Goal: Transaction & Acquisition: Purchase product/service

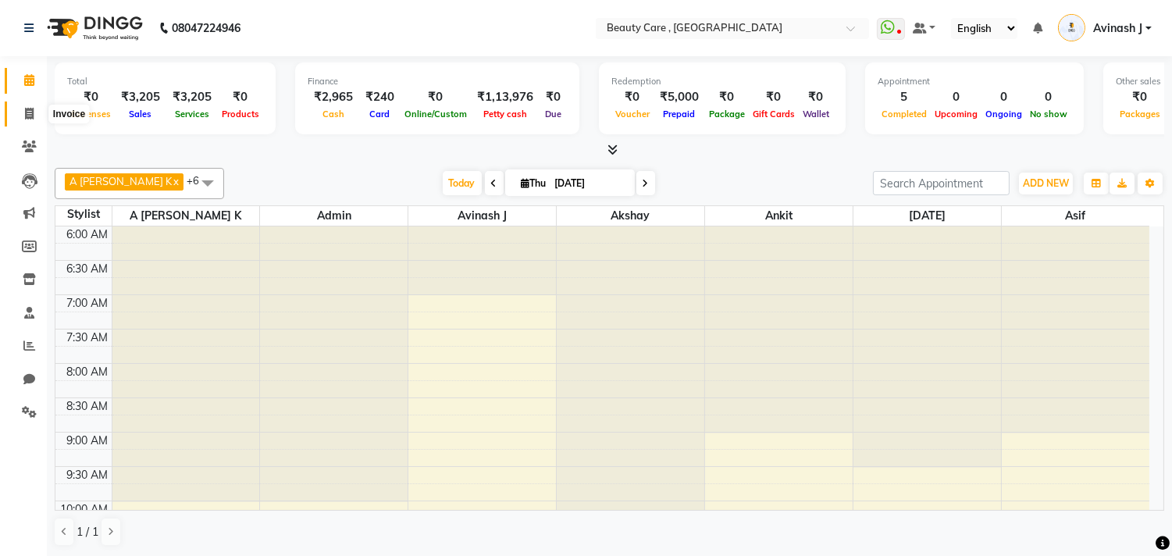
scroll to position [566, 0]
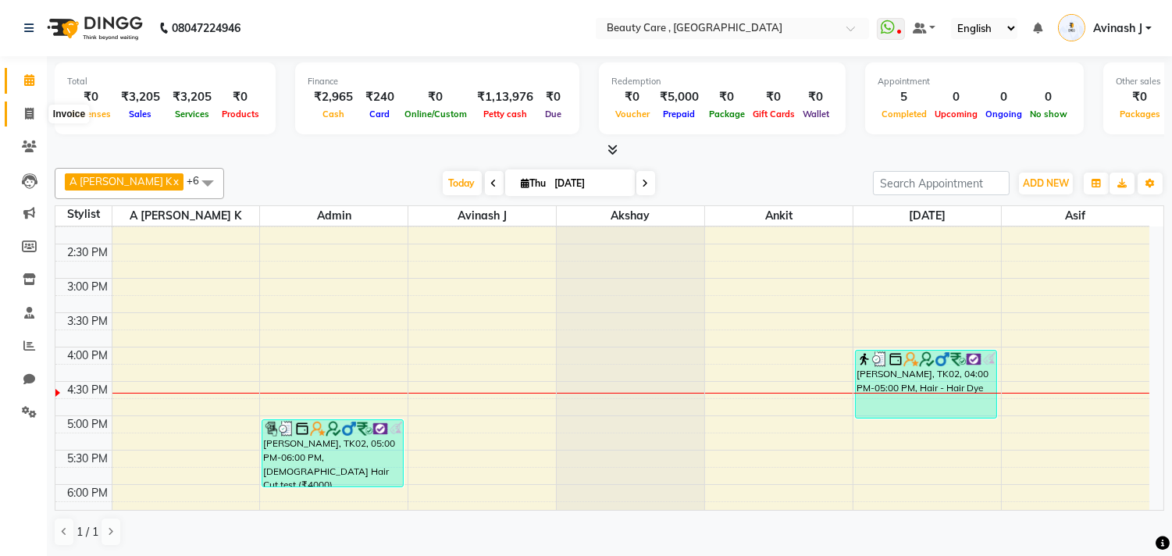
click at [25, 112] on icon at bounding box center [29, 114] width 9 height 12
select select "service"
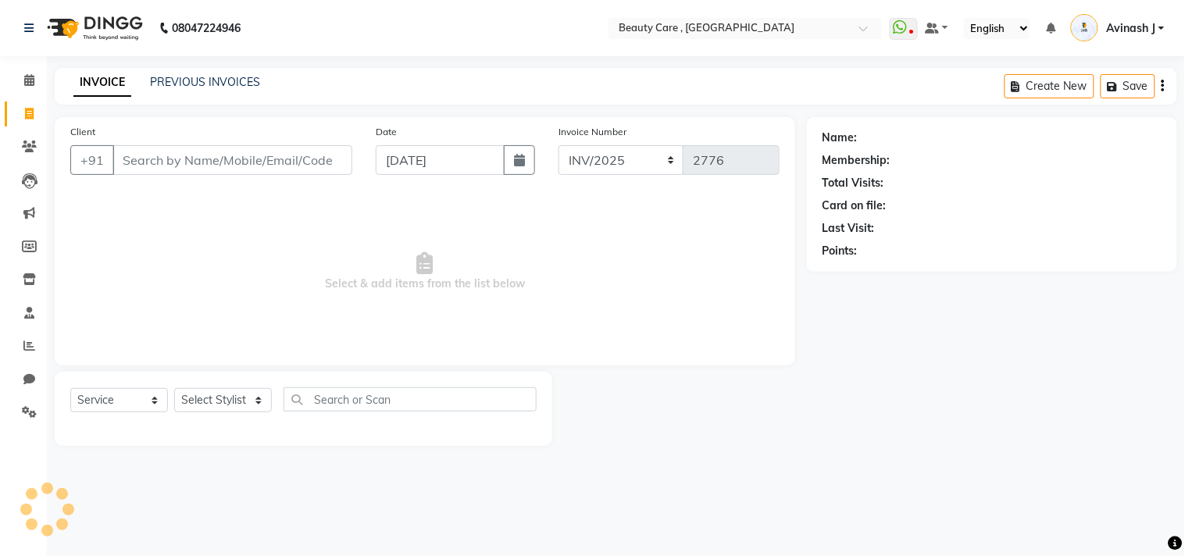
click at [184, 155] on input "Client" at bounding box center [232, 160] width 240 height 30
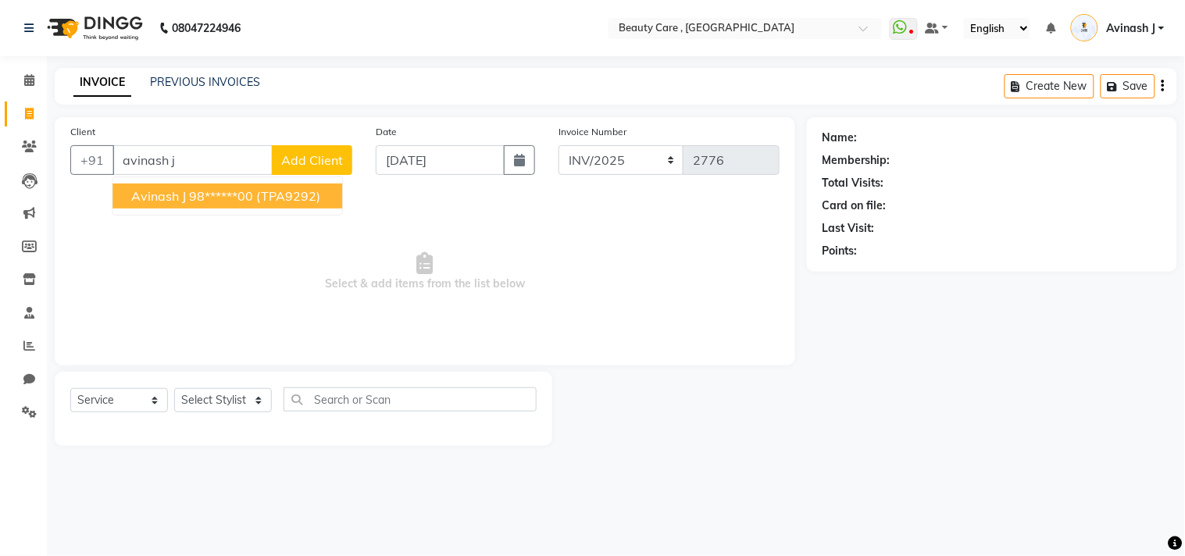
click at [191, 192] on ngb-highlight "98******00" at bounding box center [221, 196] width 64 height 16
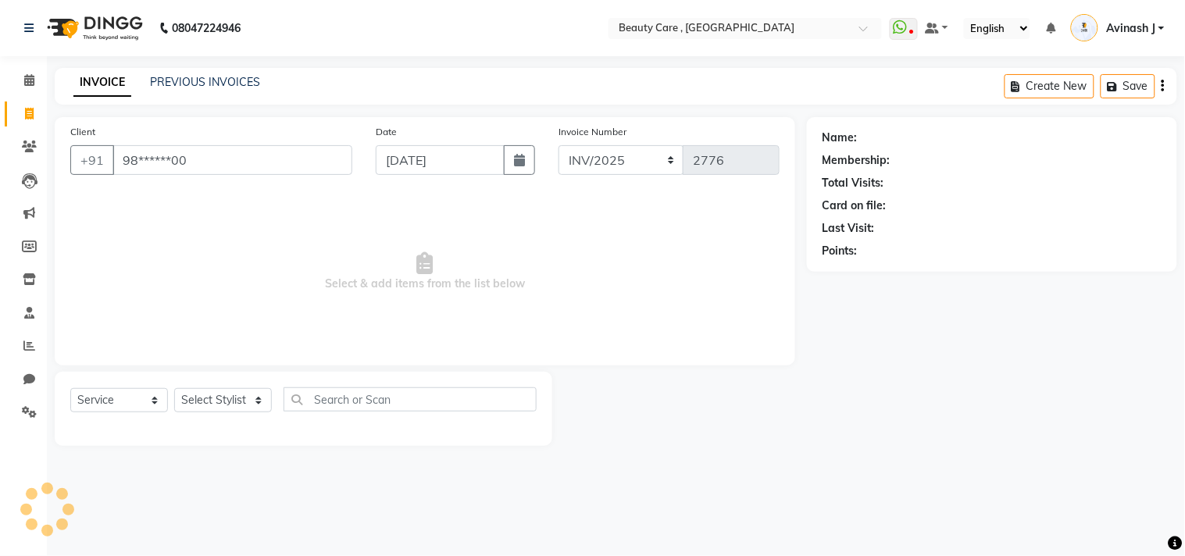
type input "98******00"
select select "2: Object"
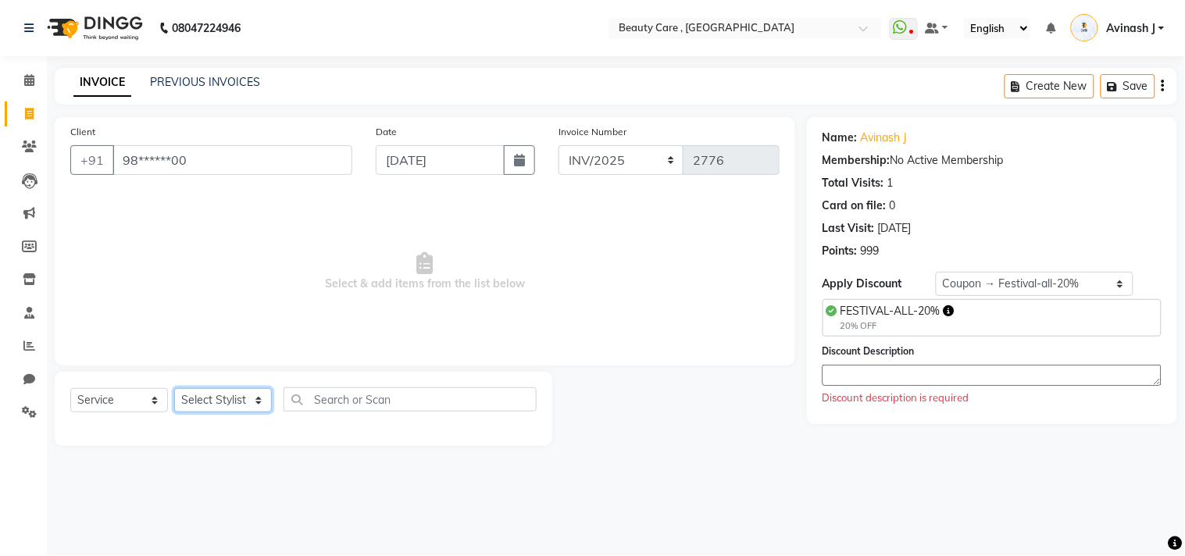
click at [208, 396] on select "Select Stylist Admin A [PERSON_NAME] K Akshay Ankit [PERSON_NAME] April [PERSON…" at bounding box center [223, 400] width 98 height 24
select select "88832"
click at [174, 389] on select "Select Stylist Admin A [PERSON_NAME] K Akshay Ankit [PERSON_NAME] April [PERSON…" at bounding box center [223, 400] width 98 height 24
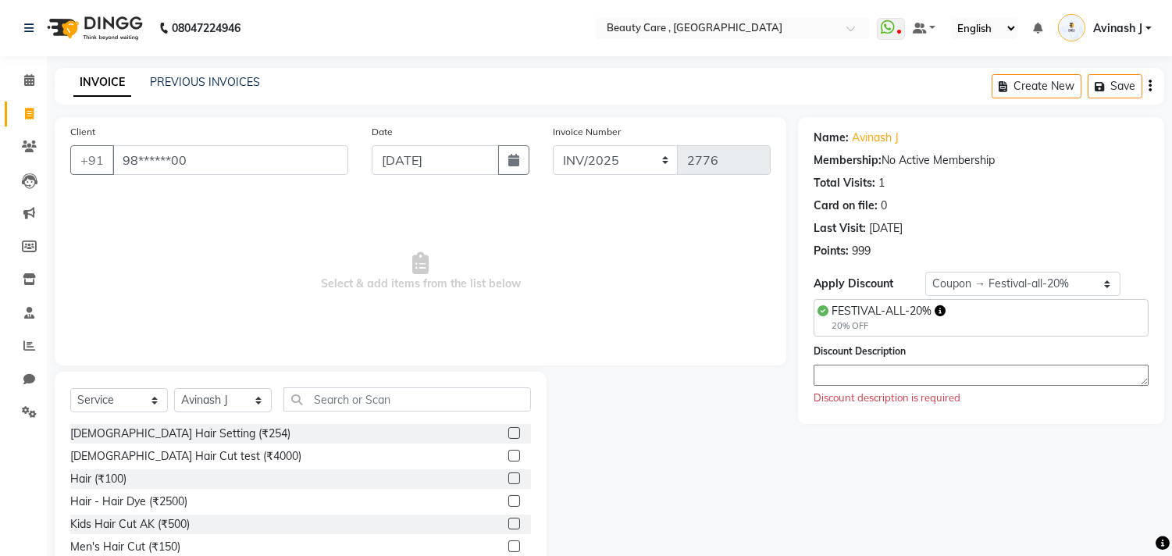
click at [347, 450] on div "[DEMOGRAPHIC_DATA] Hair Cut test (₹4000)" at bounding box center [300, 457] width 461 height 20
click at [508, 451] on label at bounding box center [514, 456] width 12 height 12
click at [508, 451] on input "checkbox" at bounding box center [513, 456] width 10 height 10
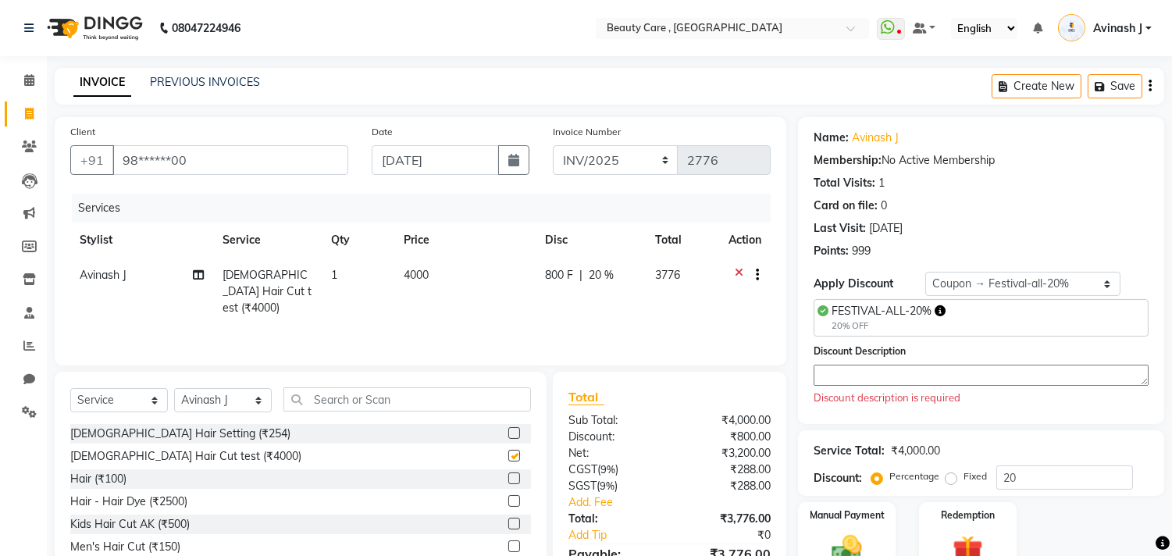
checkbox input "false"
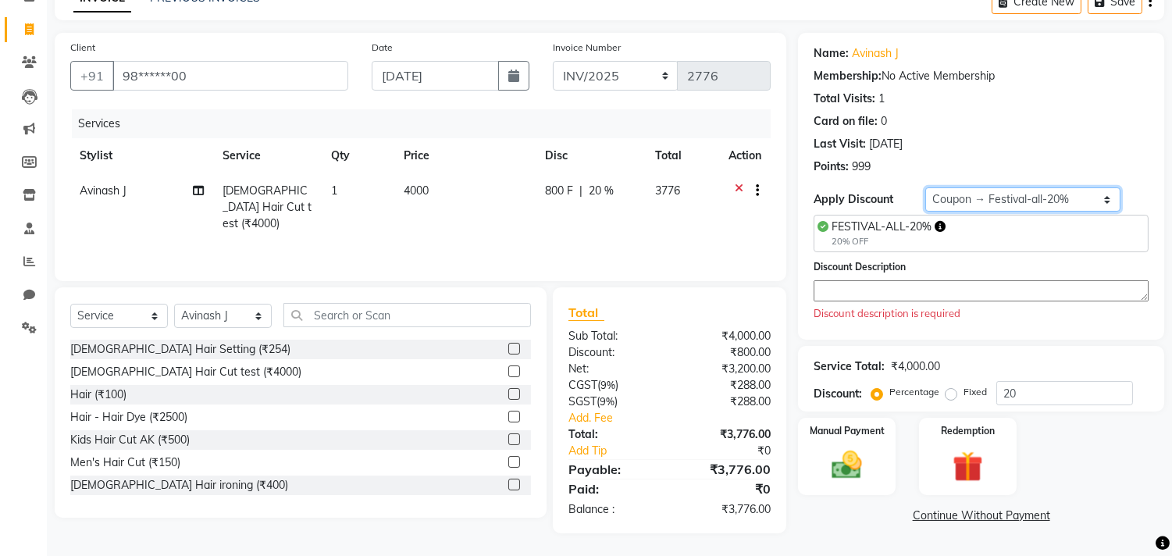
click at [953, 194] on select "Select Loyalty → All Customers → Level 1222 Coupon → Festival-all-20% Coupon → …" at bounding box center [1022, 199] width 195 height 24
select select "0:"
click at [925, 187] on select "Select Loyalty → All Customers → Level 1222 Coupon → Festival-all-20% Coupon → …" at bounding box center [1022, 199] width 195 height 24
type input "0"
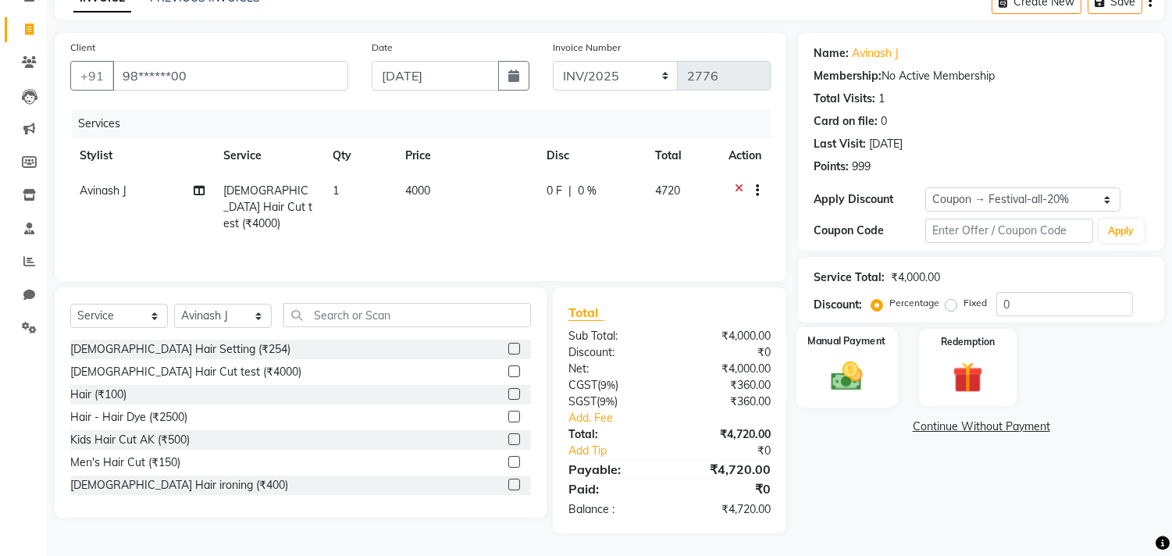
click at [853, 368] on img at bounding box center [847, 376] width 52 height 37
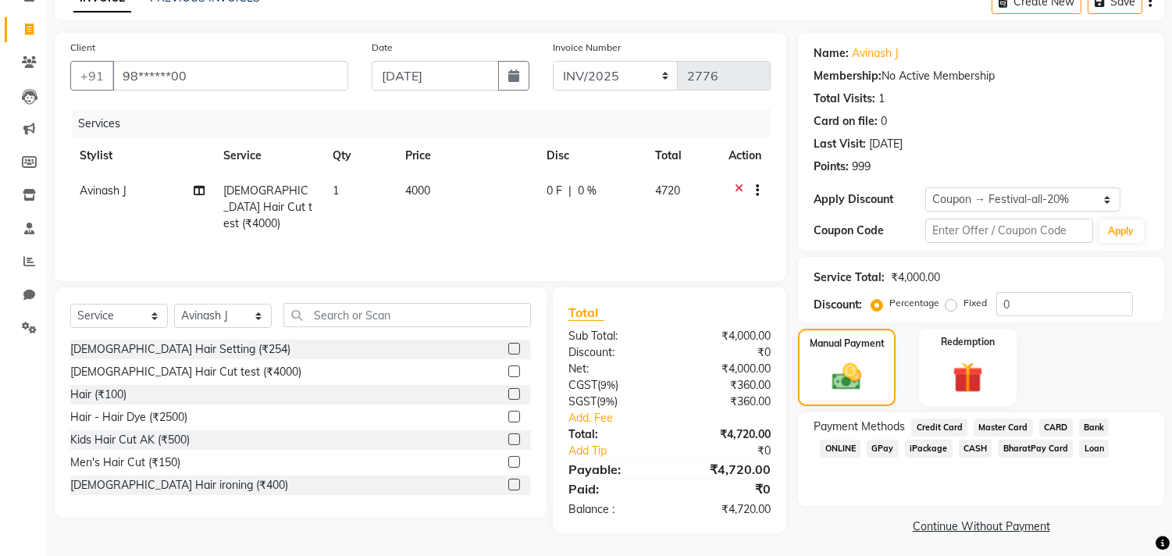
click at [1049, 427] on span "CARD" at bounding box center [1056, 428] width 34 height 18
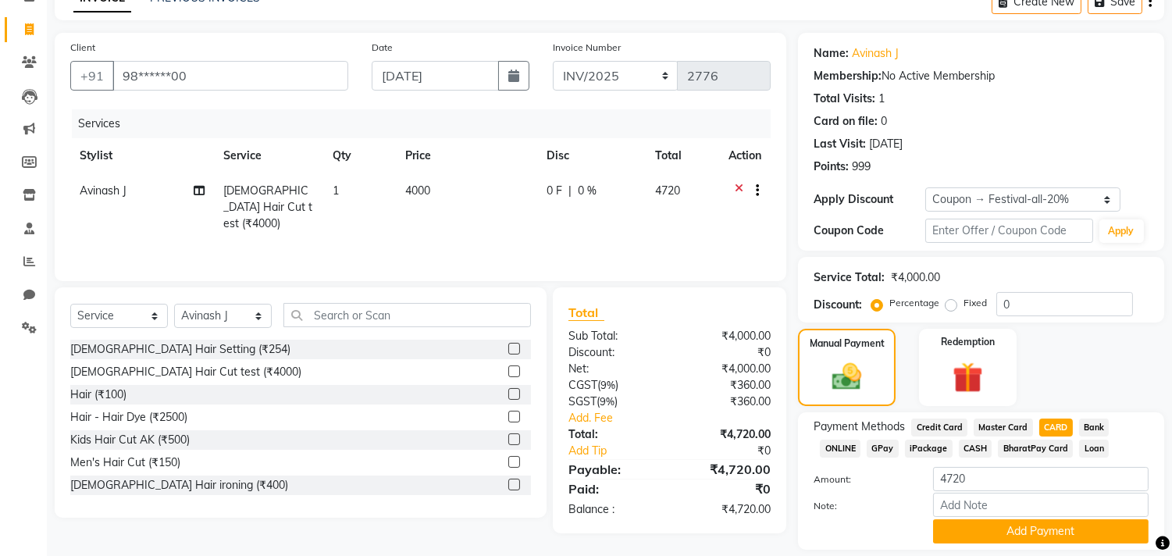
click at [973, 451] on span "CASH" at bounding box center [976, 449] width 34 height 18
click at [976, 475] on input "4720" at bounding box center [1041, 479] width 216 height 24
type input "4750"
click at [997, 526] on button "Add Payment" at bounding box center [1041, 531] width 216 height 24
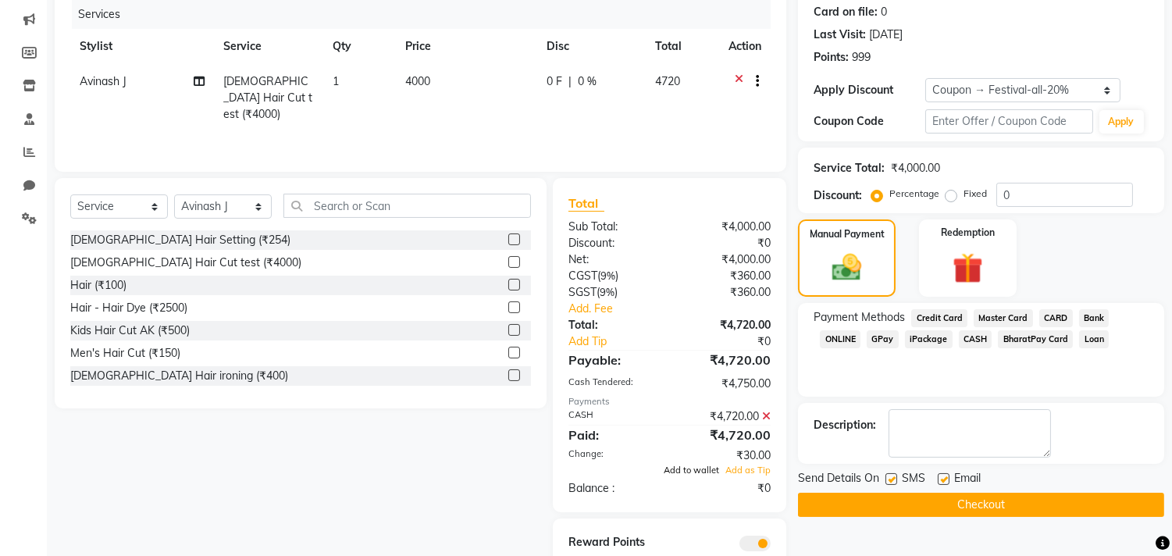
scroll to position [0, 0]
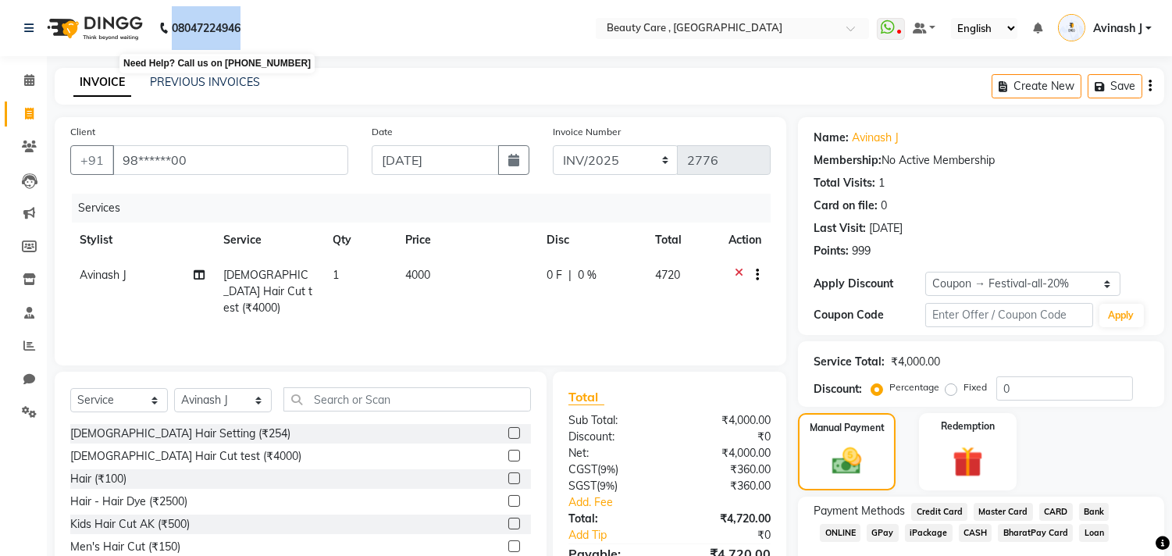
drag, startPoint x: 244, startPoint y: 27, endPoint x: 170, endPoint y: 26, distance: 74.2
click at [170, 26] on div "[PHONE_NUMBER] Need Help? Call us on [PHONE_NUMBER]" at bounding box center [132, 28] width 240 height 44
click at [278, 37] on nav "08047224946 Select Location × Beauty Care , [GEOGRAPHIC_DATA] East WhatsApp Sta…" at bounding box center [586, 28] width 1172 height 56
drag, startPoint x: 244, startPoint y: 27, endPoint x: 164, endPoint y: 35, distance: 80.8
click at [164, 35] on div "[PHONE_NUMBER] Need Help? Call us on [PHONE_NUMBER]" at bounding box center [132, 28] width 240 height 44
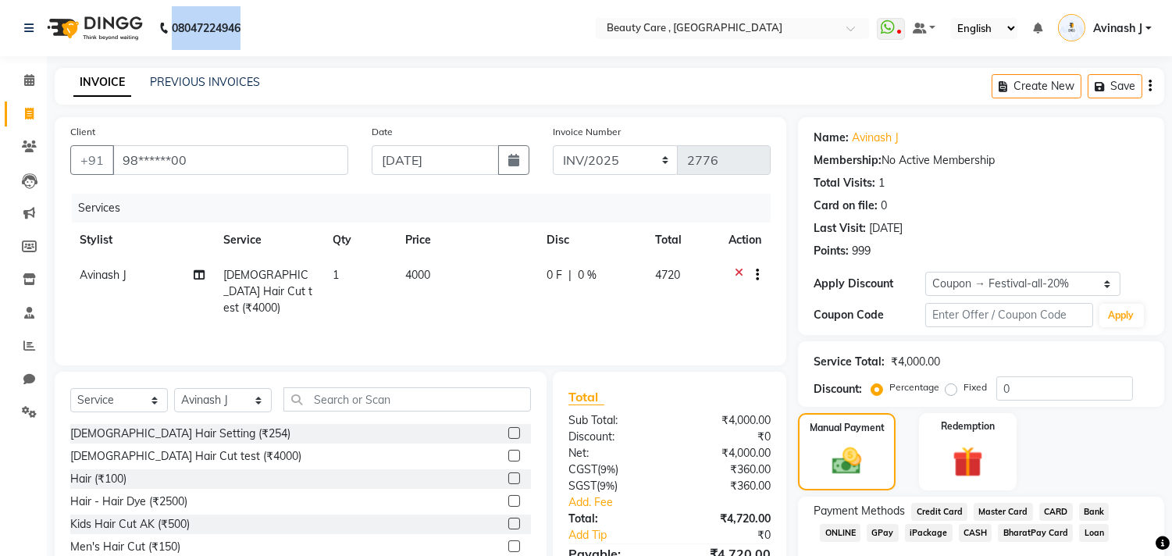
click at [285, 23] on nav "08047224946 Select Location × Beauty Care , [GEOGRAPHIC_DATA] East WhatsApp Sta…" at bounding box center [586, 28] width 1172 height 56
drag, startPoint x: 243, startPoint y: 23, endPoint x: 162, endPoint y: 24, distance: 80.4
click at [162, 24] on p "08047224946" at bounding box center [199, 28] width 81 height 44
click at [276, 23] on nav "08047224946 Select Location × Beauty Care , [GEOGRAPHIC_DATA] East WhatsApp Sta…" at bounding box center [586, 28] width 1172 height 56
click at [278, 25] on nav "08047224946 Select Location × Beauty Care , [GEOGRAPHIC_DATA] East WhatsApp Sta…" at bounding box center [586, 28] width 1172 height 56
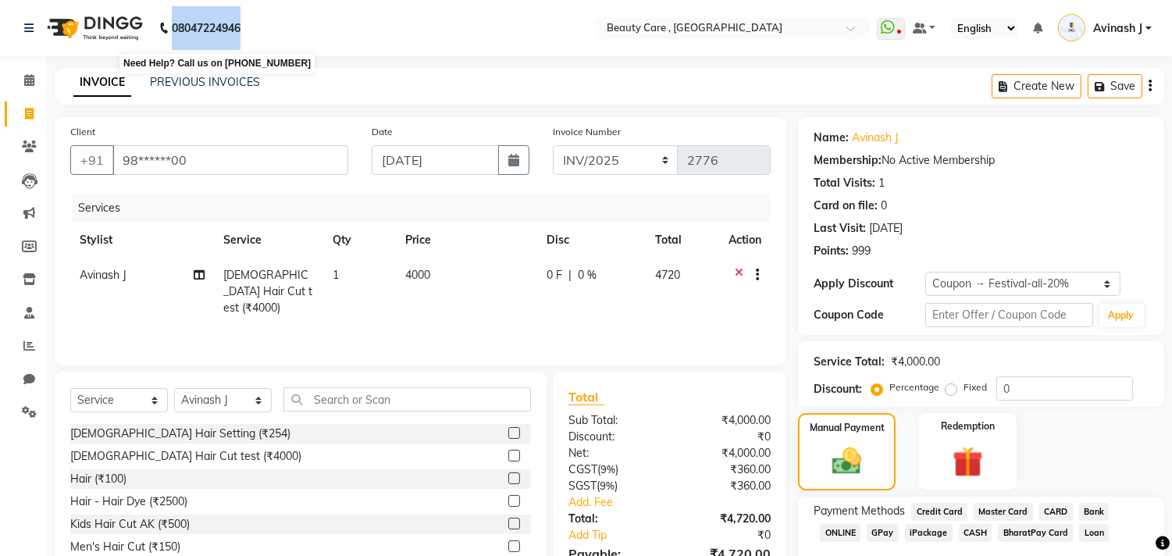
drag, startPoint x: 250, startPoint y: 29, endPoint x: 172, endPoint y: 28, distance: 78.1
click at [172, 28] on div "[PHONE_NUMBER] Need Help? Call us on [PHONE_NUMBER]" at bounding box center [132, 28] width 240 height 44
click at [266, 37] on nav "08047224946 Select Location × Beauty Care , [GEOGRAPHIC_DATA] East WhatsApp Sta…" at bounding box center [586, 28] width 1172 height 56
drag, startPoint x: 243, startPoint y: 24, endPoint x: 176, endPoint y: 27, distance: 66.4
click at [176, 27] on b "08047224946" at bounding box center [206, 28] width 69 height 44
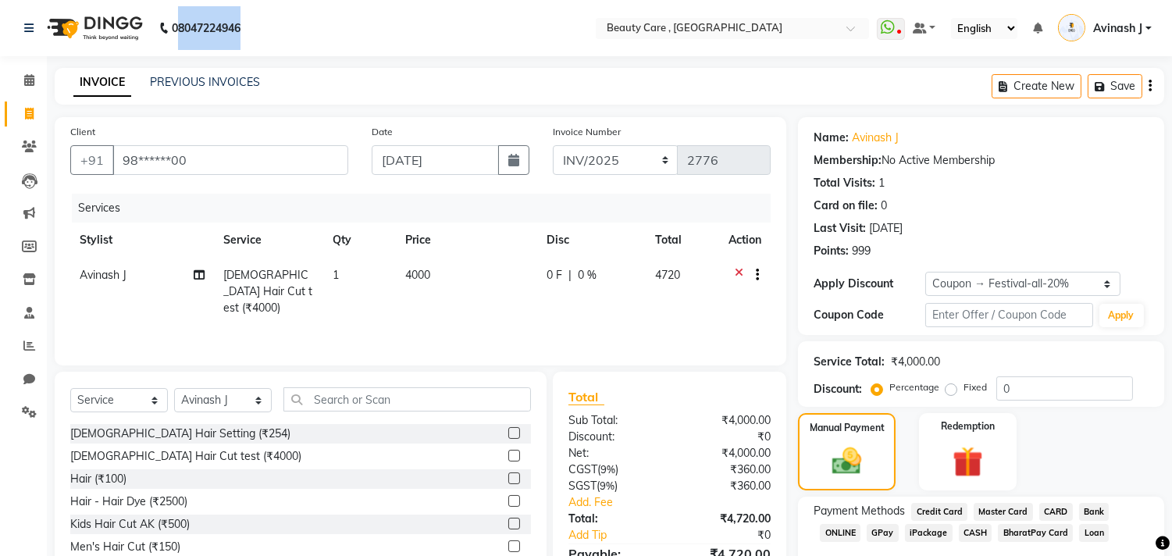
click at [286, 40] on nav "08047224946 Select Location × Beauty Care , [GEOGRAPHIC_DATA] East WhatsApp Sta…" at bounding box center [586, 28] width 1172 height 56
click at [292, 169] on input "98******00" at bounding box center [230, 160] width 236 height 30
drag, startPoint x: 276, startPoint y: 25, endPoint x: 180, endPoint y: 28, distance: 96.1
click at [180, 28] on nav "[PHONE_NUMBER] Need Help? Call us on 08047224946 Select Location × Beauty Care …" at bounding box center [586, 28] width 1172 height 56
